Goal: Task Accomplishment & Management: Manage account settings

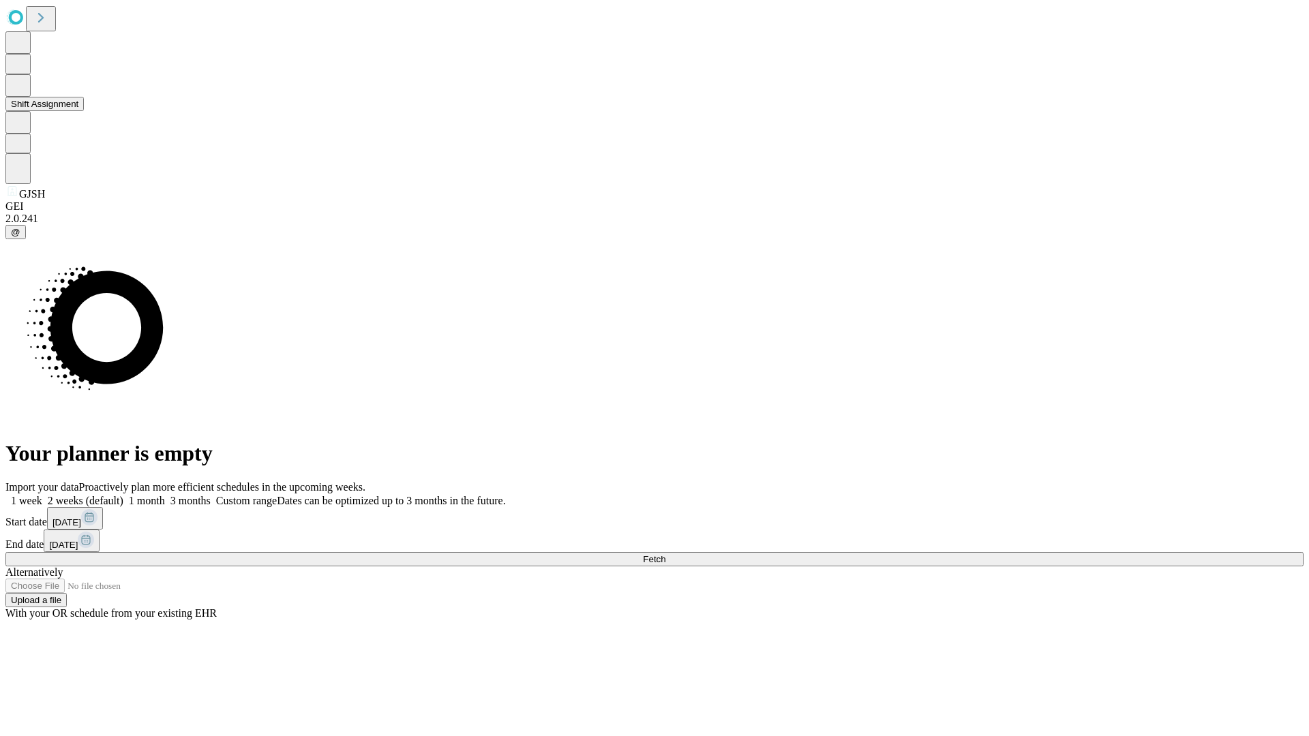
click at [84, 111] on button "Shift Assignment" at bounding box center [44, 104] width 78 height 14
